Goal: Check status: Check status

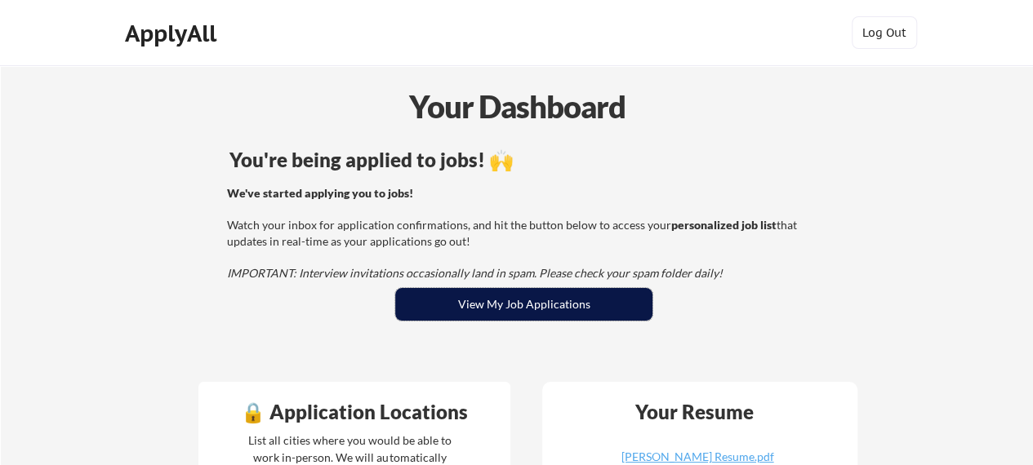
click at [528, 293] on button "View My Job Applications" at bounding box center [523, 304] width 257 height 33
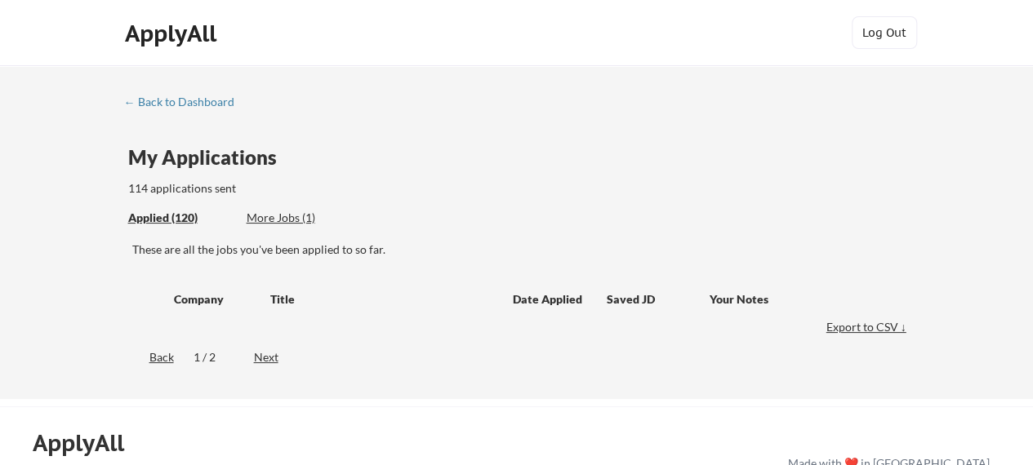
click at [272, 216] on div "More Jobs (1)" at bounding box center [307, 218] width 120 height 16
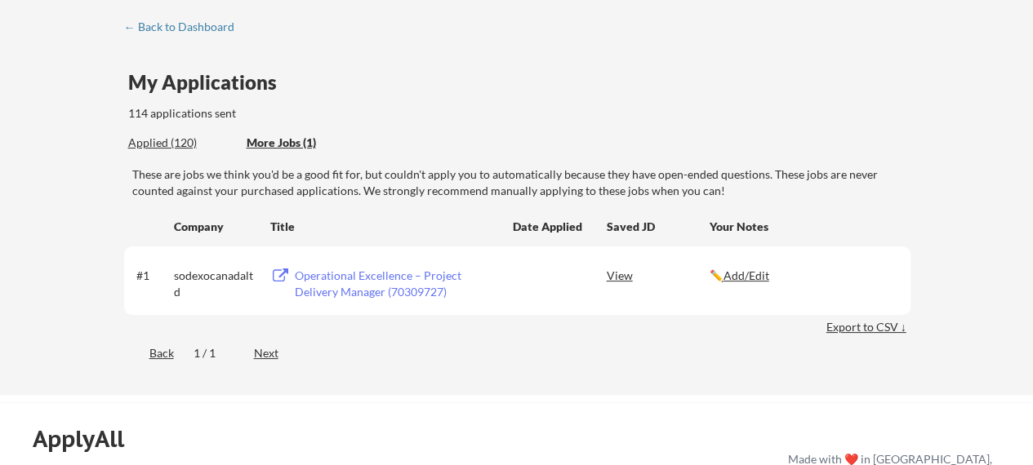
scroll to position [163, 0]
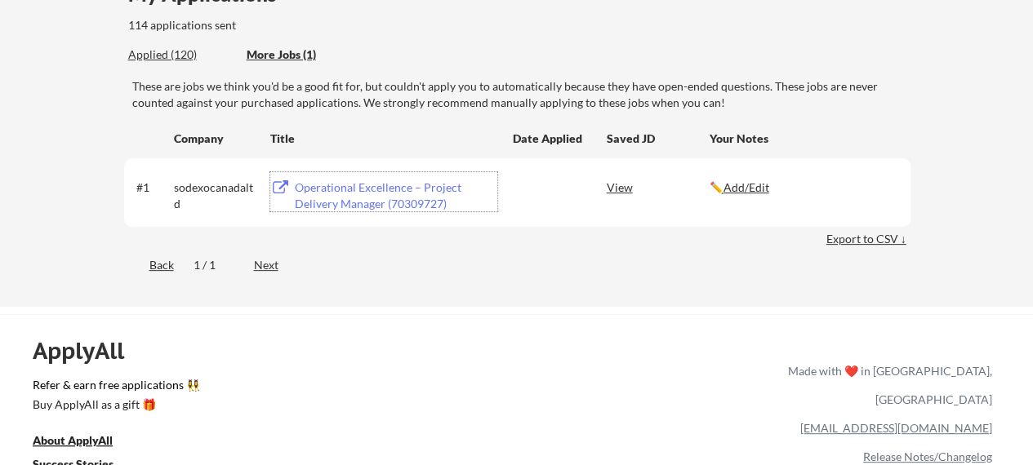
click at [350, 199] on div "Operational Excellence – Project Delivery Manager (70309727)" at bounding box center [396, 196] width 203 height 32
click at [376, 184] on div "Operational Excellence – Project Delivery Manager (70309727)" at bounding box center [396, 196] width 203 height 32
